Goal: Information Seeking & Learning: Check status

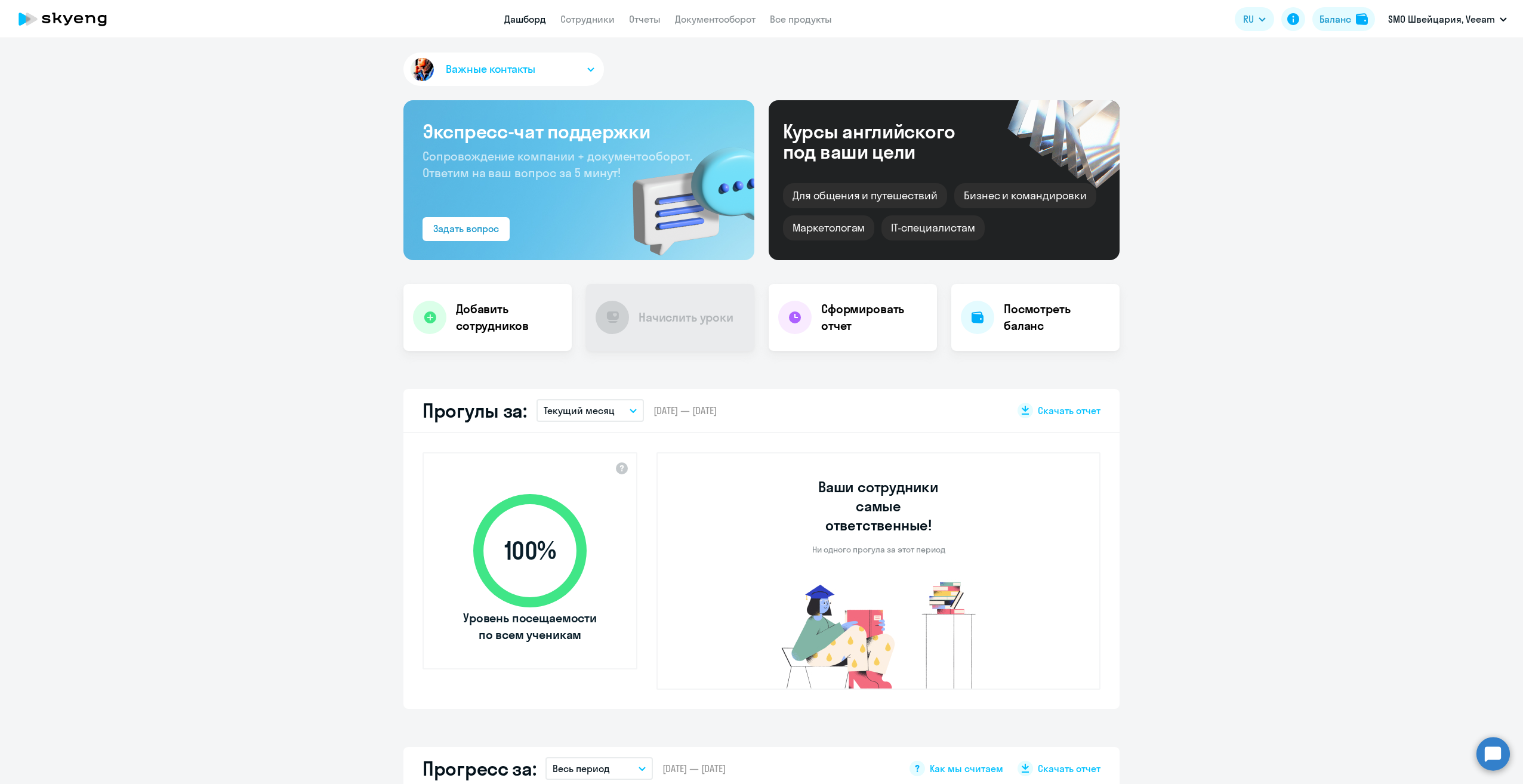
select select "30"
click at [585, 23] on link "Сотрудники" at bounding box center [588, 19] width 55 height 12
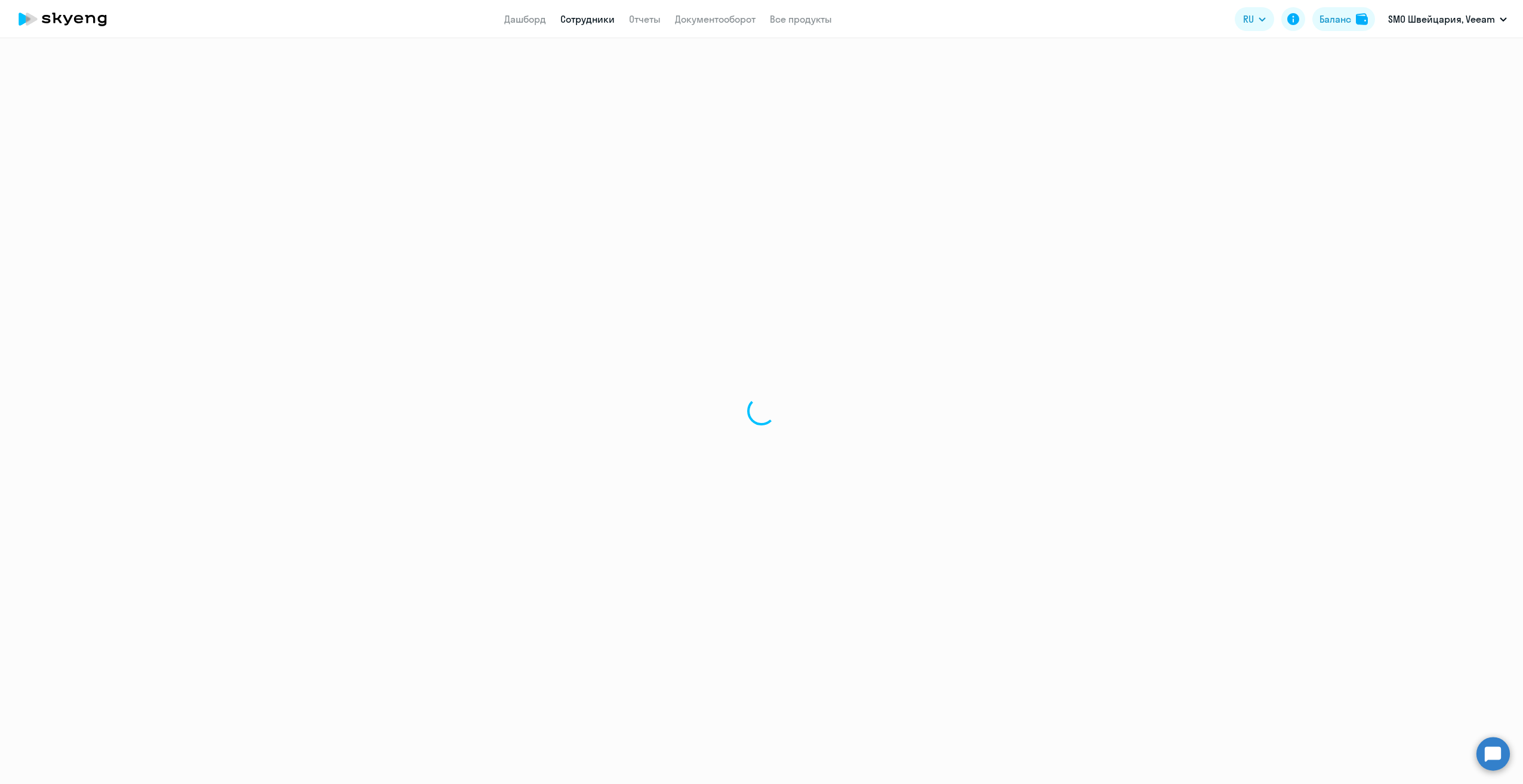
select select "30"
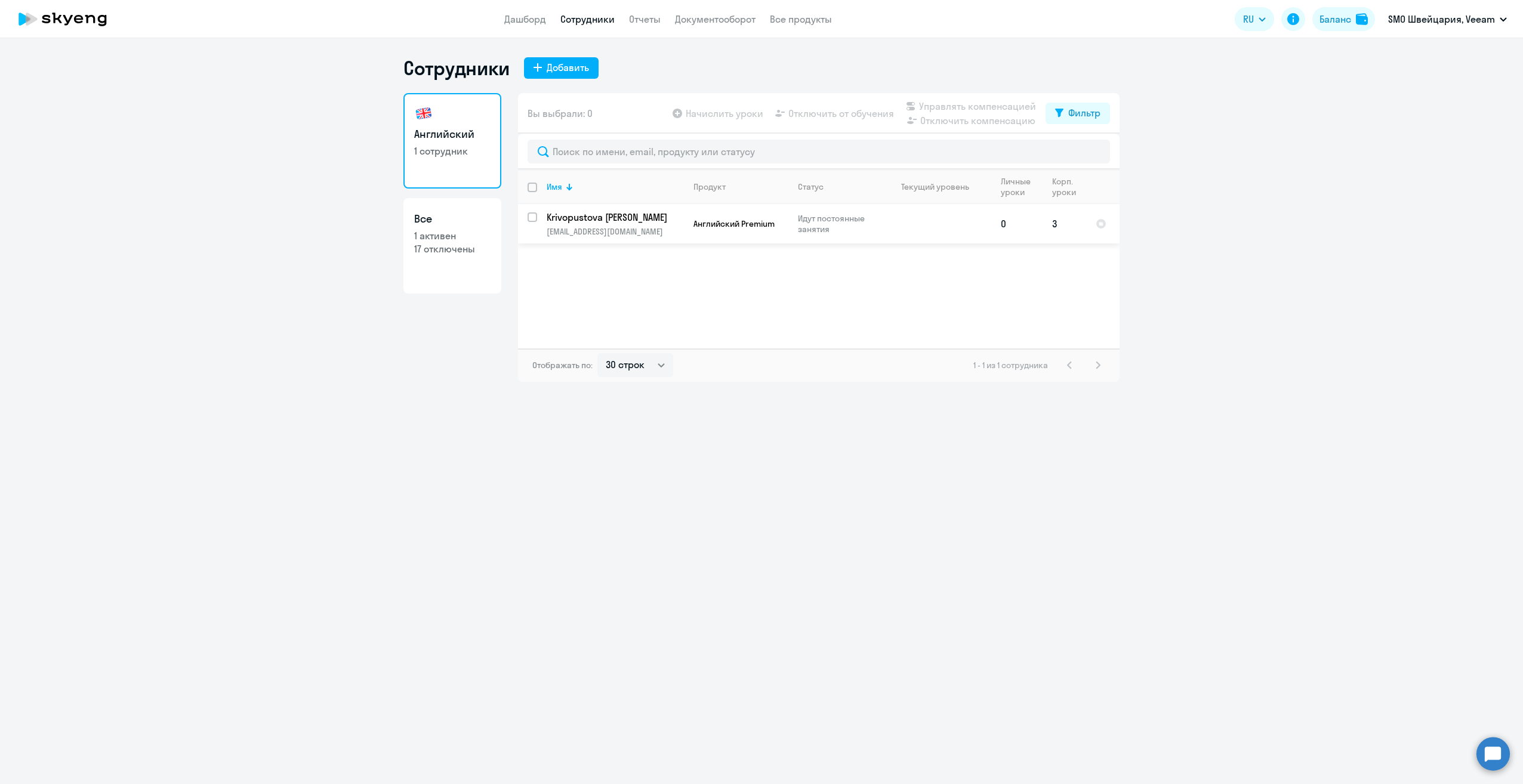
click at [535, 216] on input "select row 15235507" at bounding box center [539, 224] width 24 height 24
checkbox input "true"
drag, startPoint x: 660, startPoint y: 358, endPoint x: 666, endPoint y: 361, distance: 6.7
click at [660, 358] on select "30 строк 50 строк 100 строк" at bounding box center [636, 365] width 76 height 24
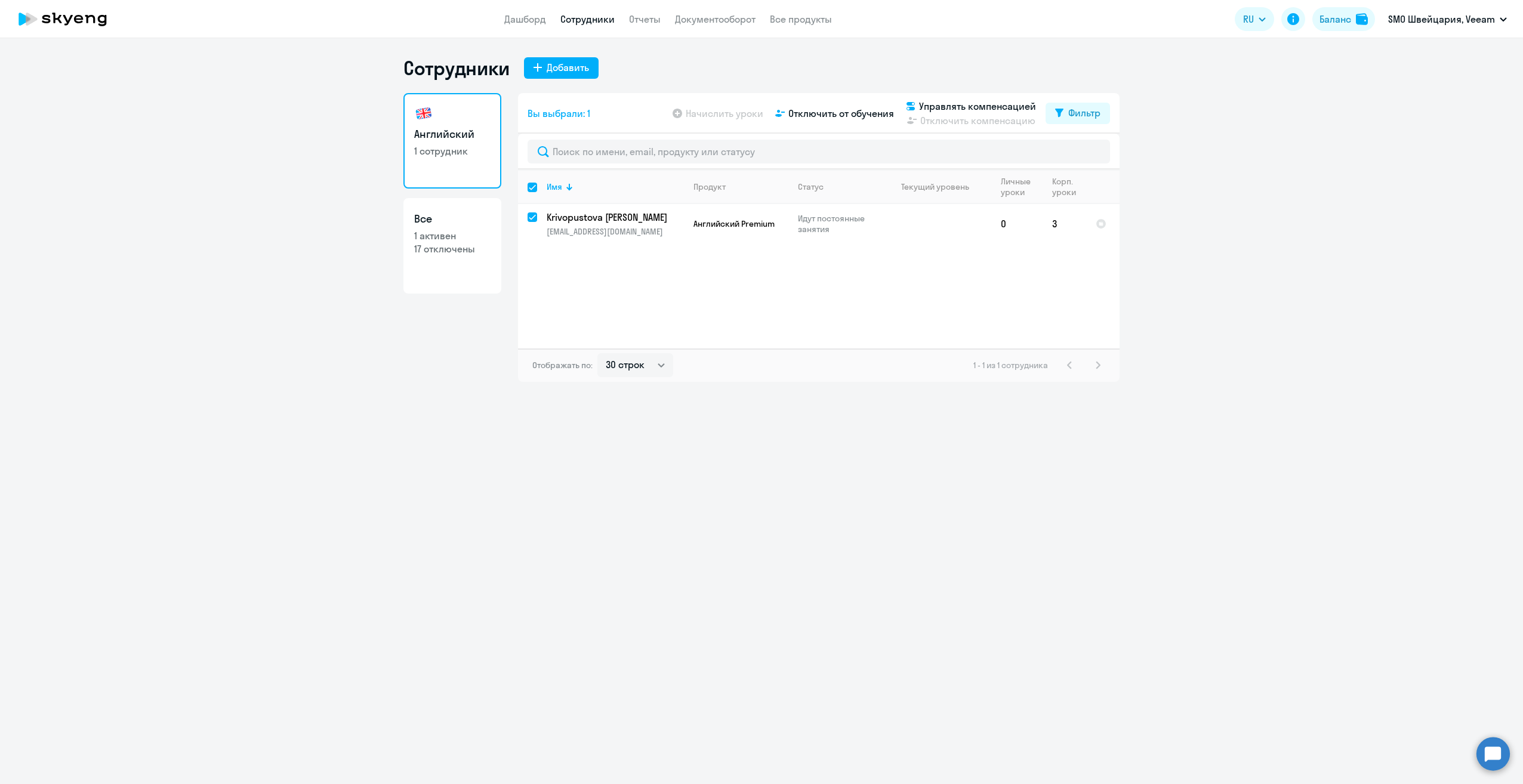
drag, startPoint x: 997, startPoint y: 425, endPoint x: 987, endPoint y: 416, distance: 13.5
click at [997, 425] on div "Сотрудники Добавить Английский 1 сотрудник Все 1 активен 17 отключены Вы выбрал…" at bounding box center [762, 411] width 1523 height 746
click at [524, 18] on link "Дашборд" at bounding box center [525, 19] width 42 height 12
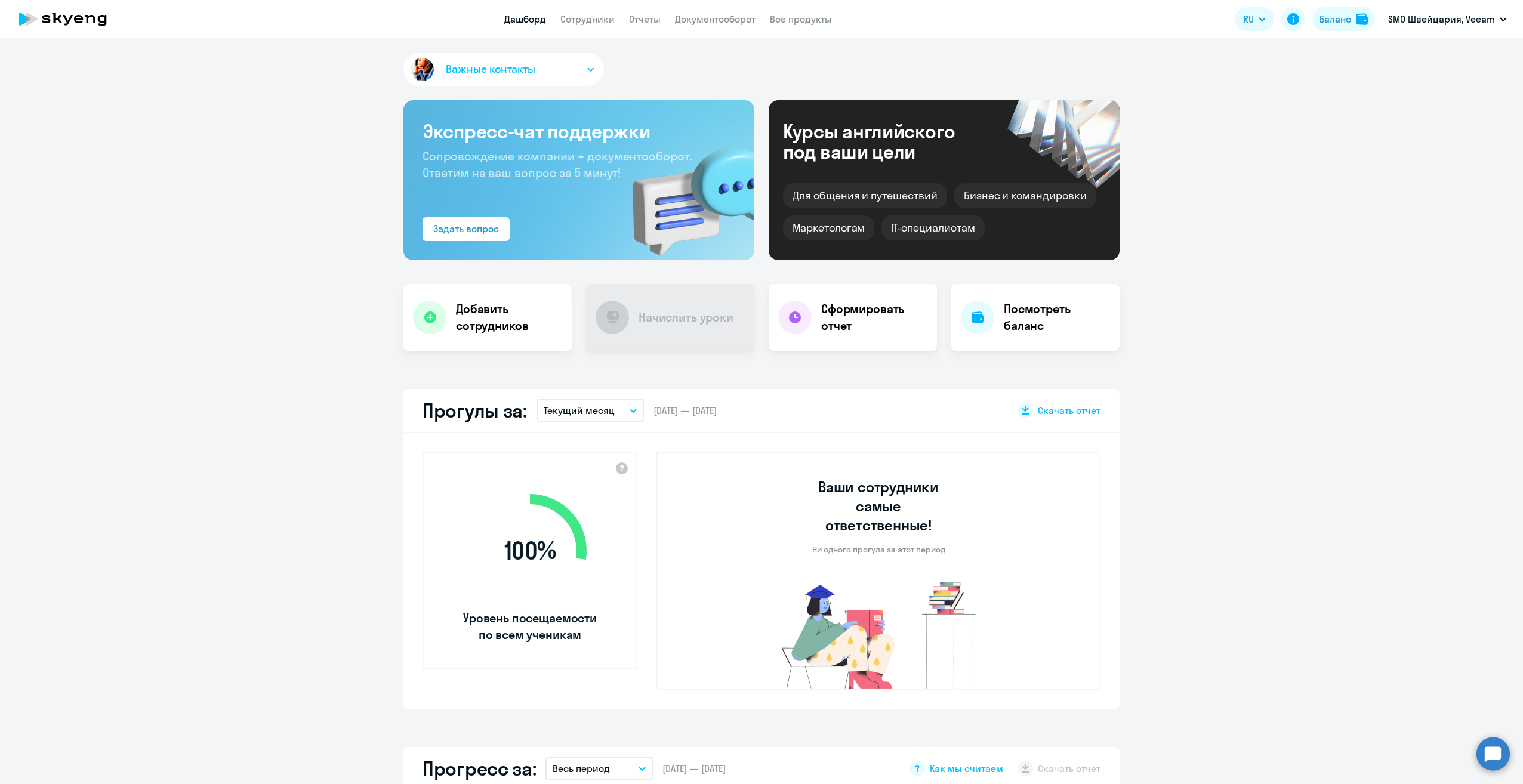
select select "30"
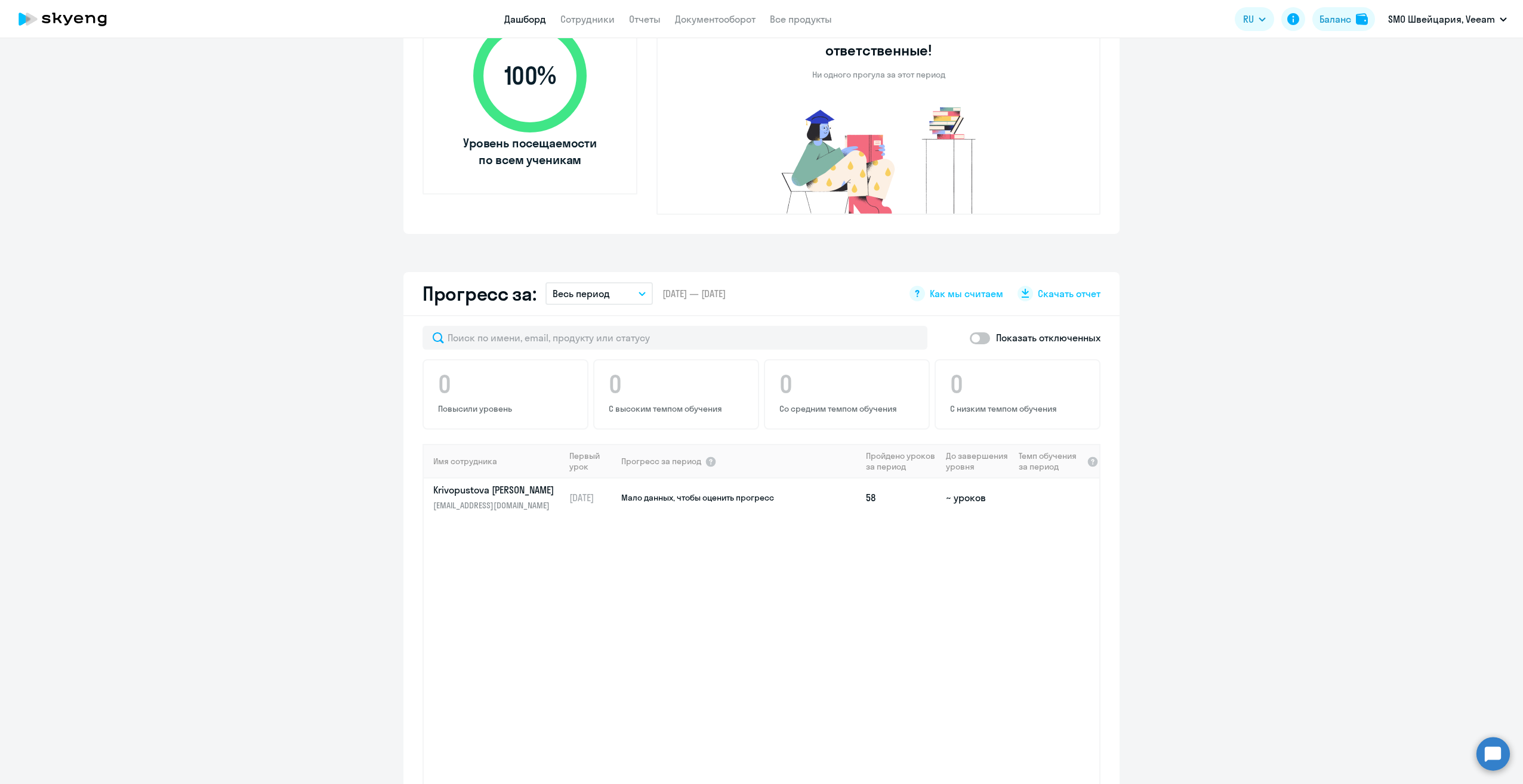
scroll to position [478, 0]
click at [466, 481] on p "Krivopustova [PERSON_NAME]" at bounding box center [495, 487] width 123 height 13
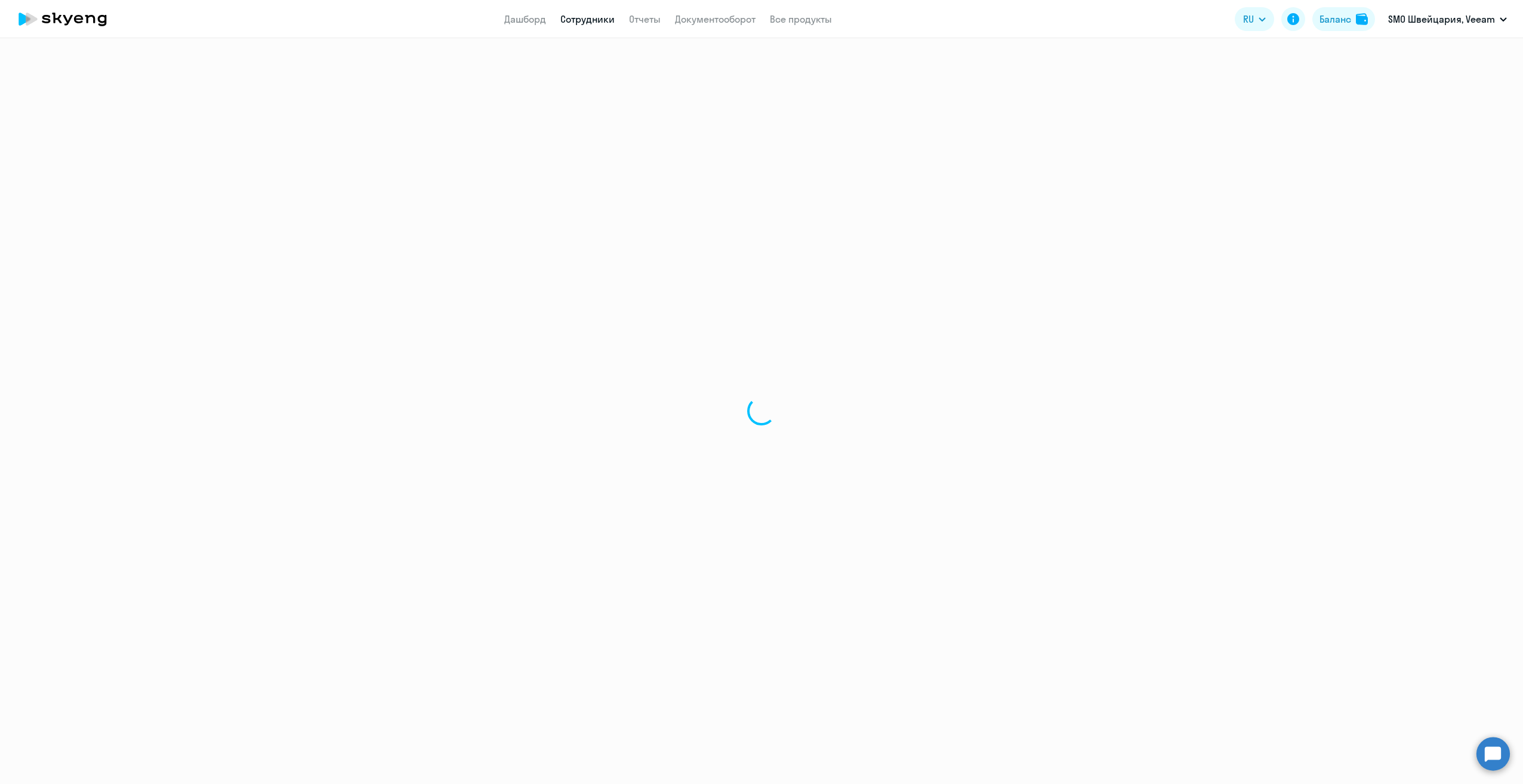
select select "english"
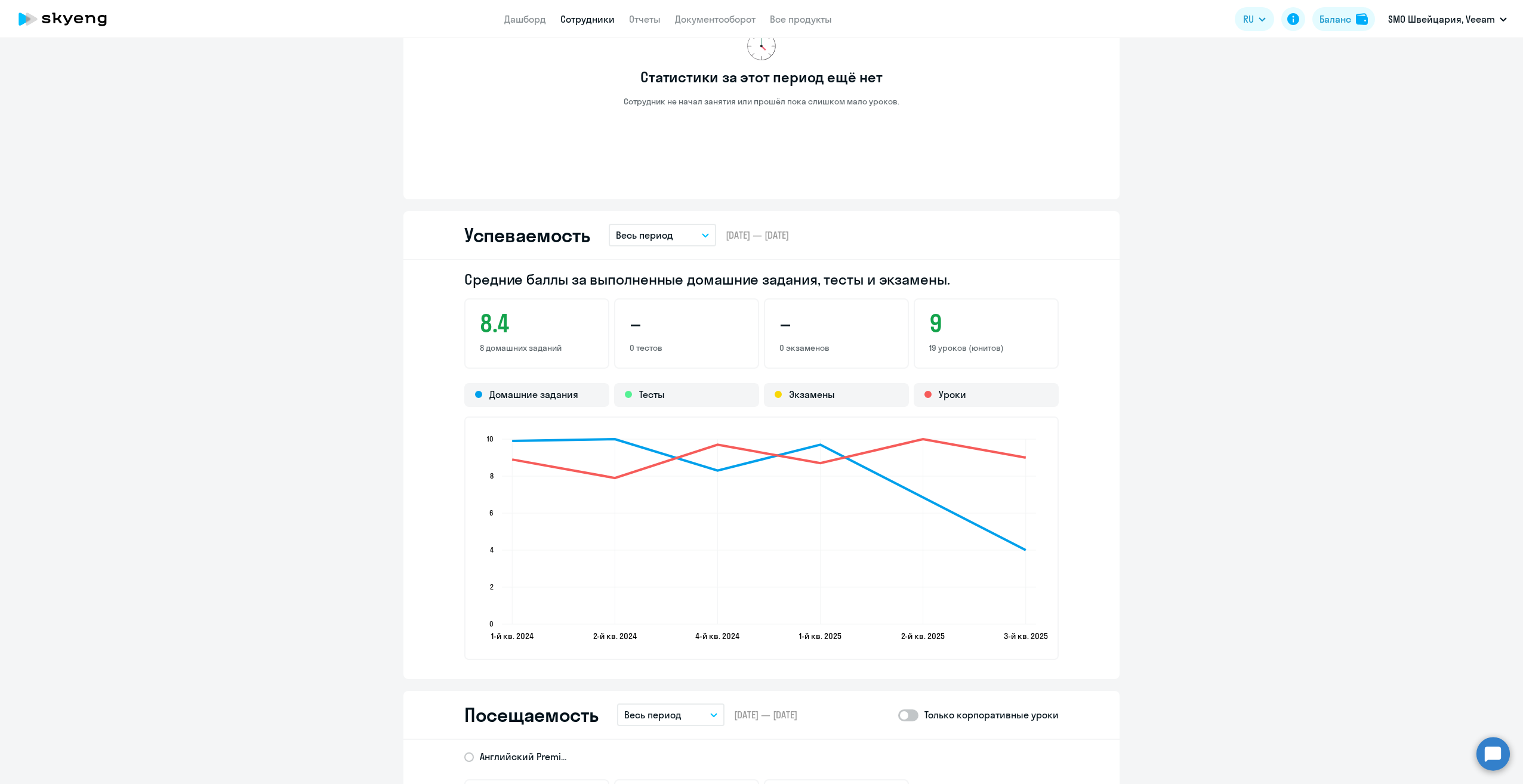
scroll to position [1134, 0]
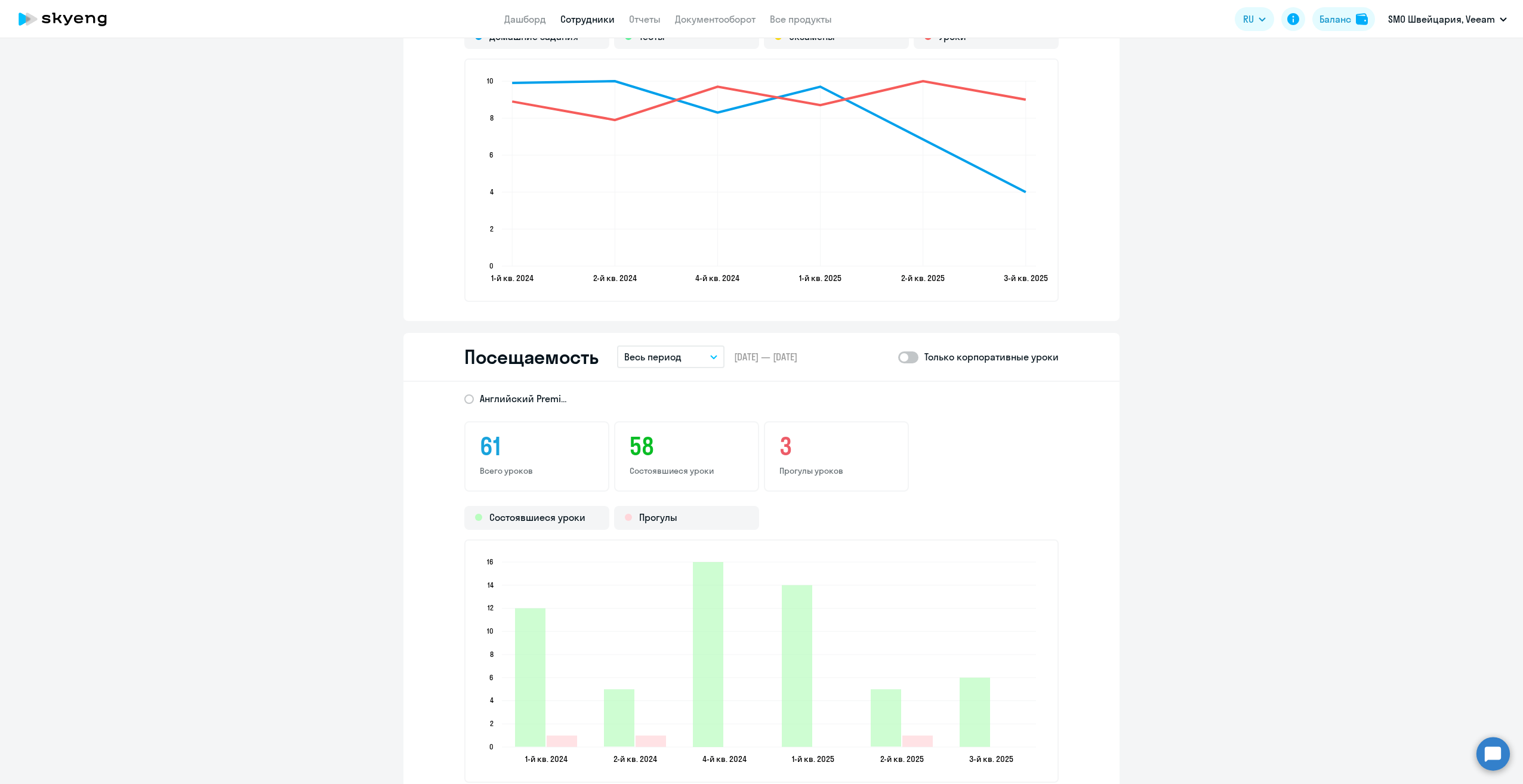
click at [702, 359] on button "Весь период" at bounding box center [671, 357] width 108 height 23
click at [685, 422] on li "Прошлый месяц" at bounding box center [680, 419] width 126 height 30
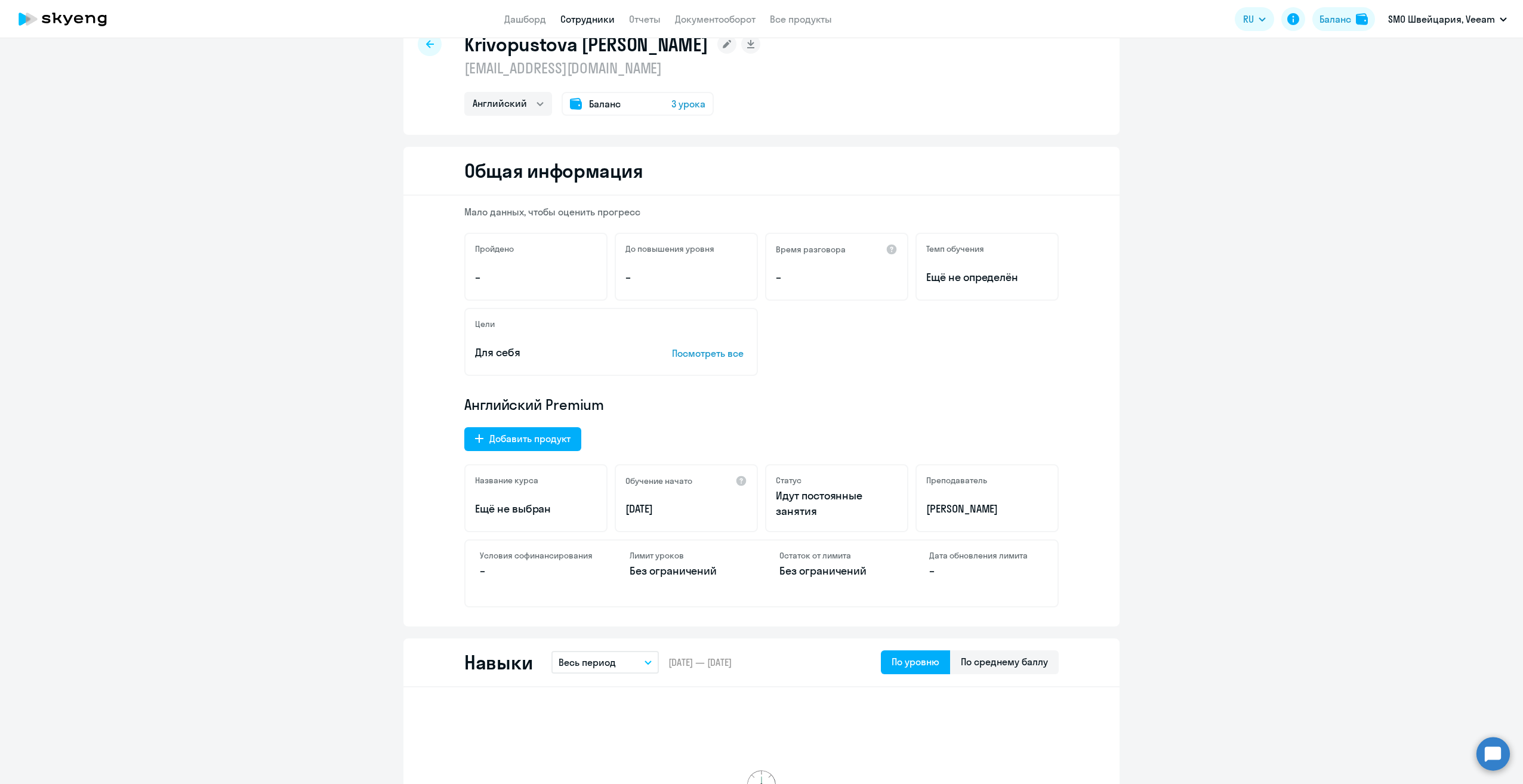
scroll to position [0, 0]
